Goal: Transaction & Acquisition: Purchase product/service

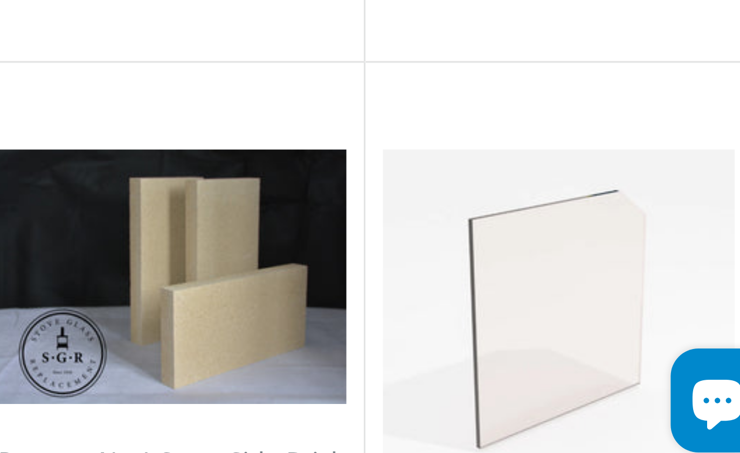
scroll to position [488, 0]
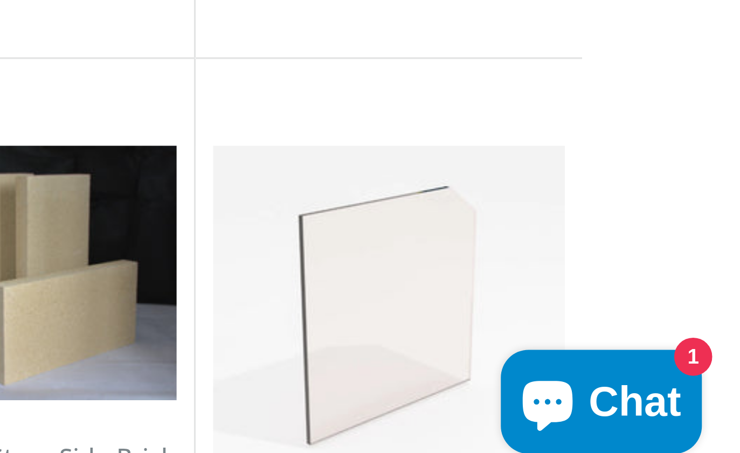
click at [672, 419] on icon "Chat window" at bounding box center [680, 427] width 16 height 16
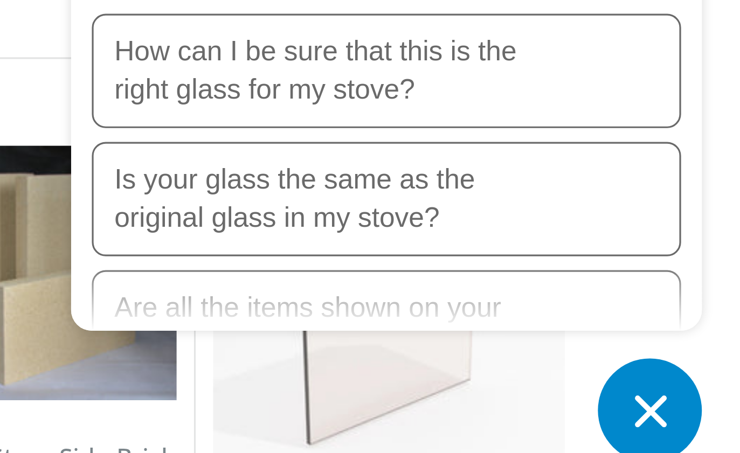
scroll to position [19, 0]
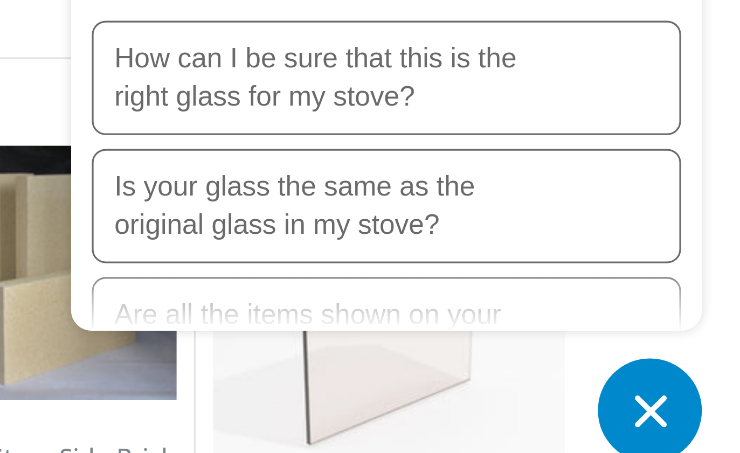
click at [545, 313] on p "How can I be sure that this is the right glass for my stove?" at bounding box center [612, 325] width 135 height 24
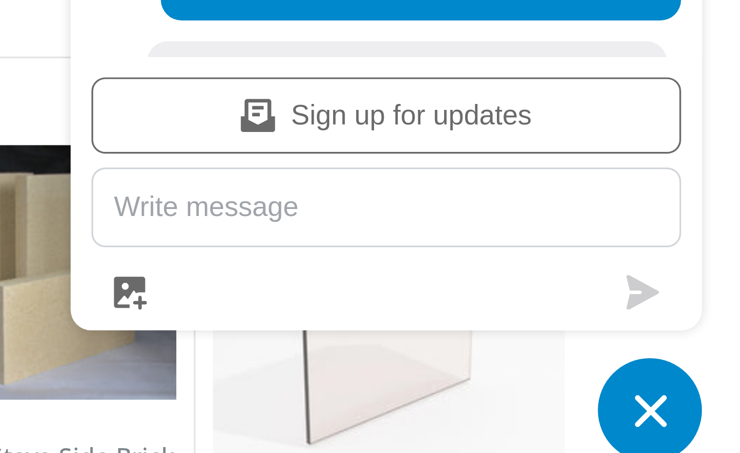
scroll to position [244, 0]
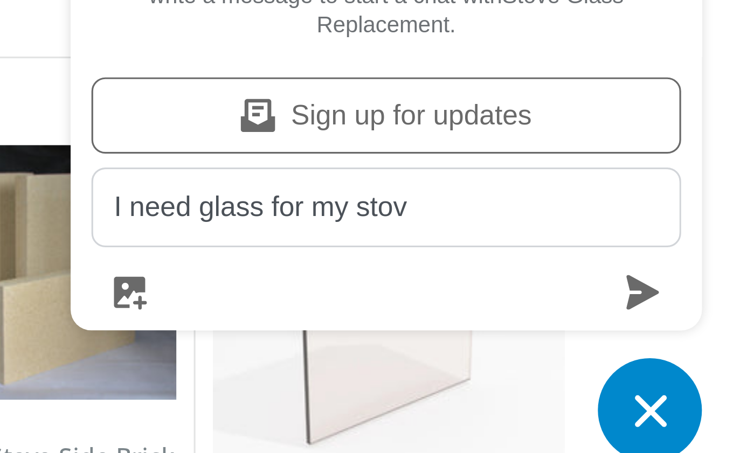
type textarea "I need glass for my stove"
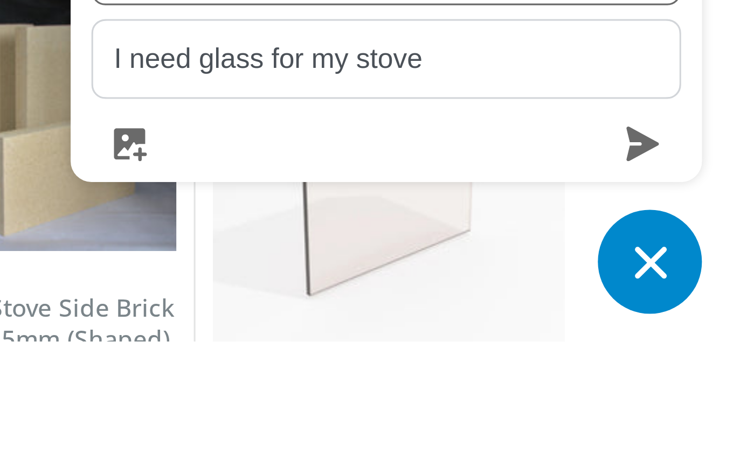
click at [705, 386] on icon "submit" at bounding box center [710, 391] width 10 height 11
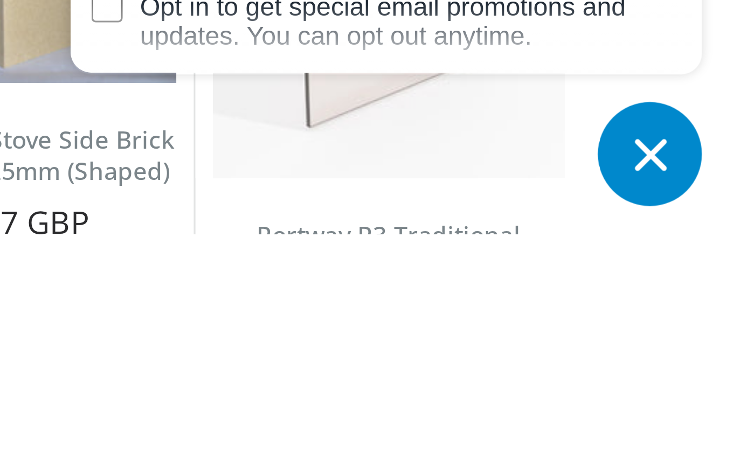
click at [704, 420] on icon "Chat window" at bounding box center [712, 428] width 17 height 17
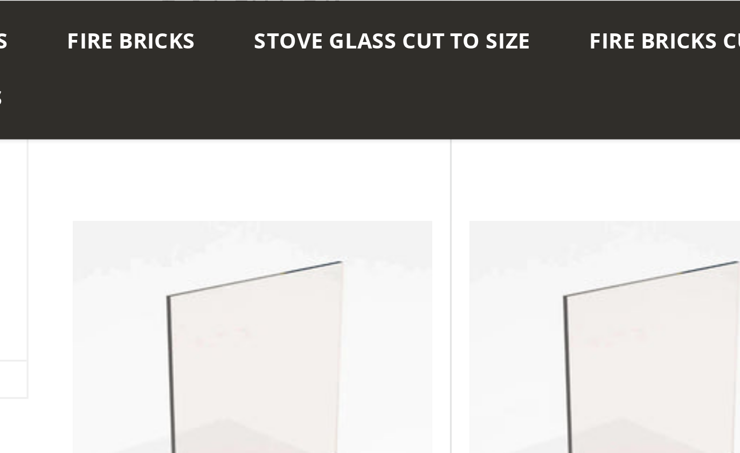
scroll to position [984, 0]
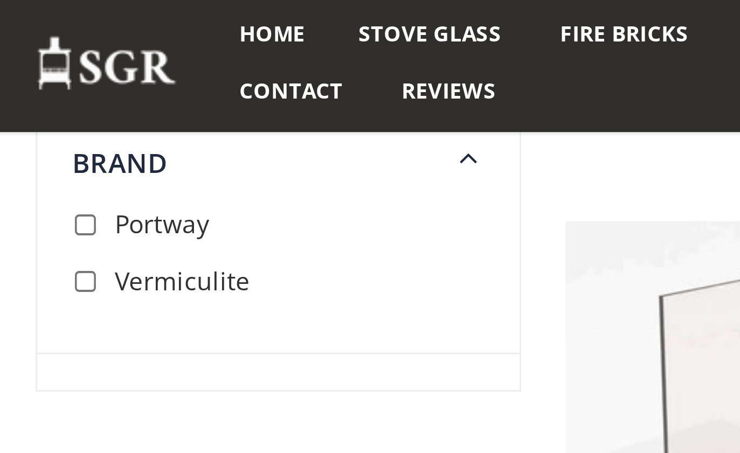
click at [66, 69] on input "checkbox" at bounding box center [71, 70] width 11 height 11
checkbox input "true"
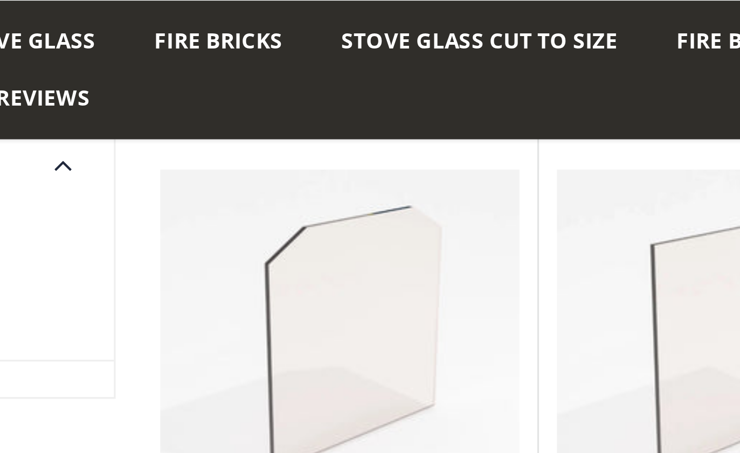
scroll to position [120, 0]
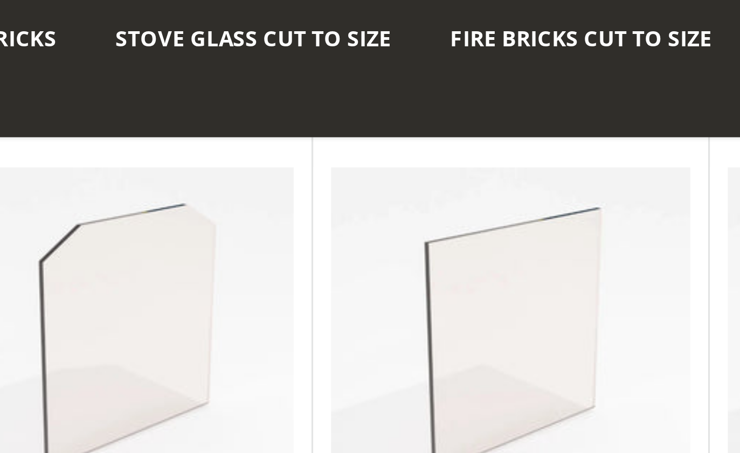
click at [271, 12] on span "Stove Glass Cut To Size" at bounding box center [313, 12] width 84 height 9
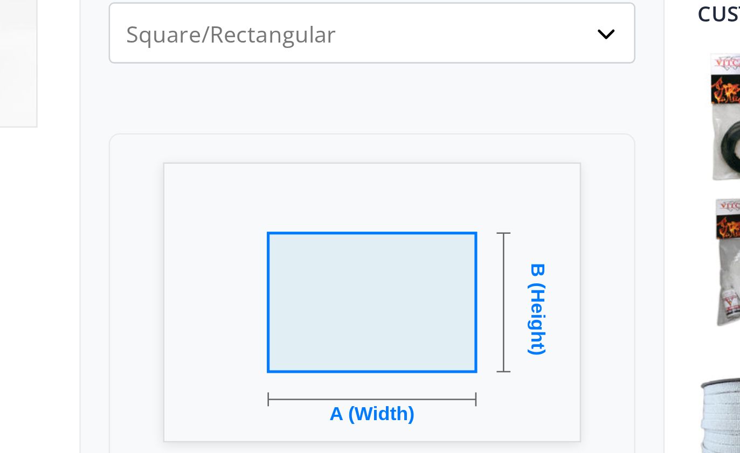
scroll to position [38, 0]
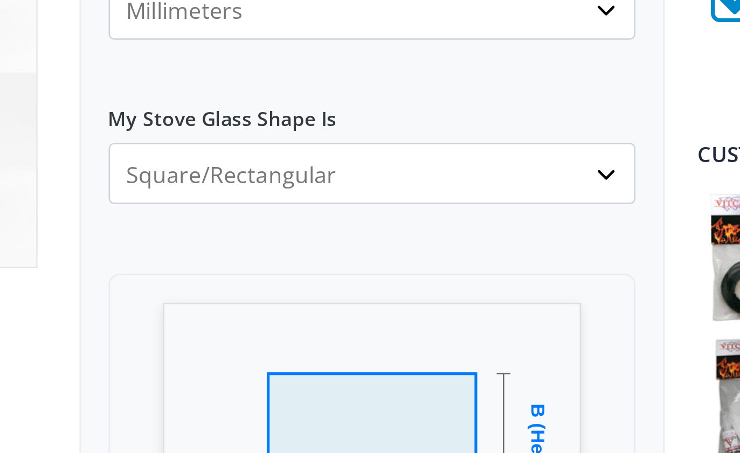
click at [309, 265] on select "Square/Rectangular Arched Half Arch Both Top Corners Cut Single Corner Cut All …" at bounding box center [411, 277] width 204 height 24
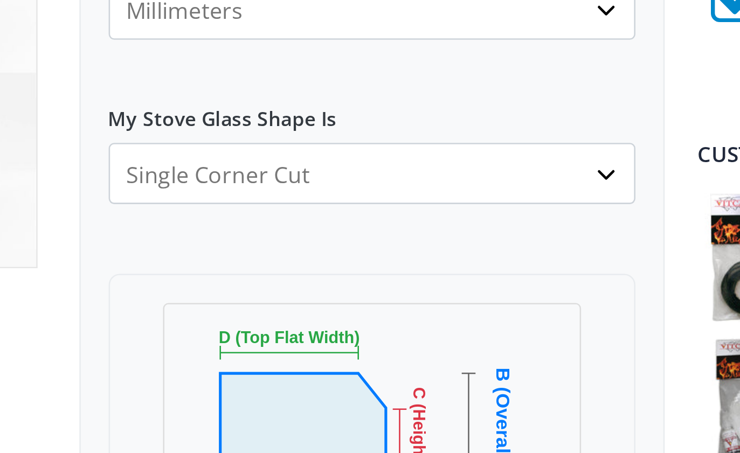
click at [309, 265] on select "Square/Rectangular Arched Half Arch Both Top Corners Cut Single Corner Cut All …" at bounding box center [411, 277] width 204 height 24
select select "square-rectangular"
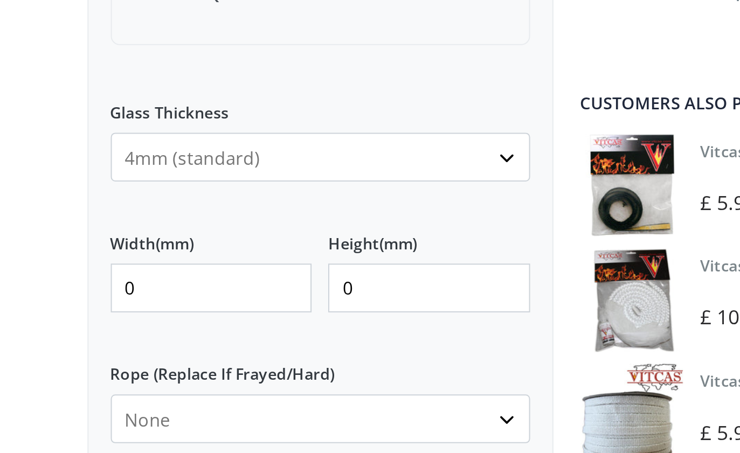
scroll to position [277, 0]
click at [309, 344] on input "0" at bounding box center [358, 356] width 98 height 24
